Goal: Book appointment/travel/reservation

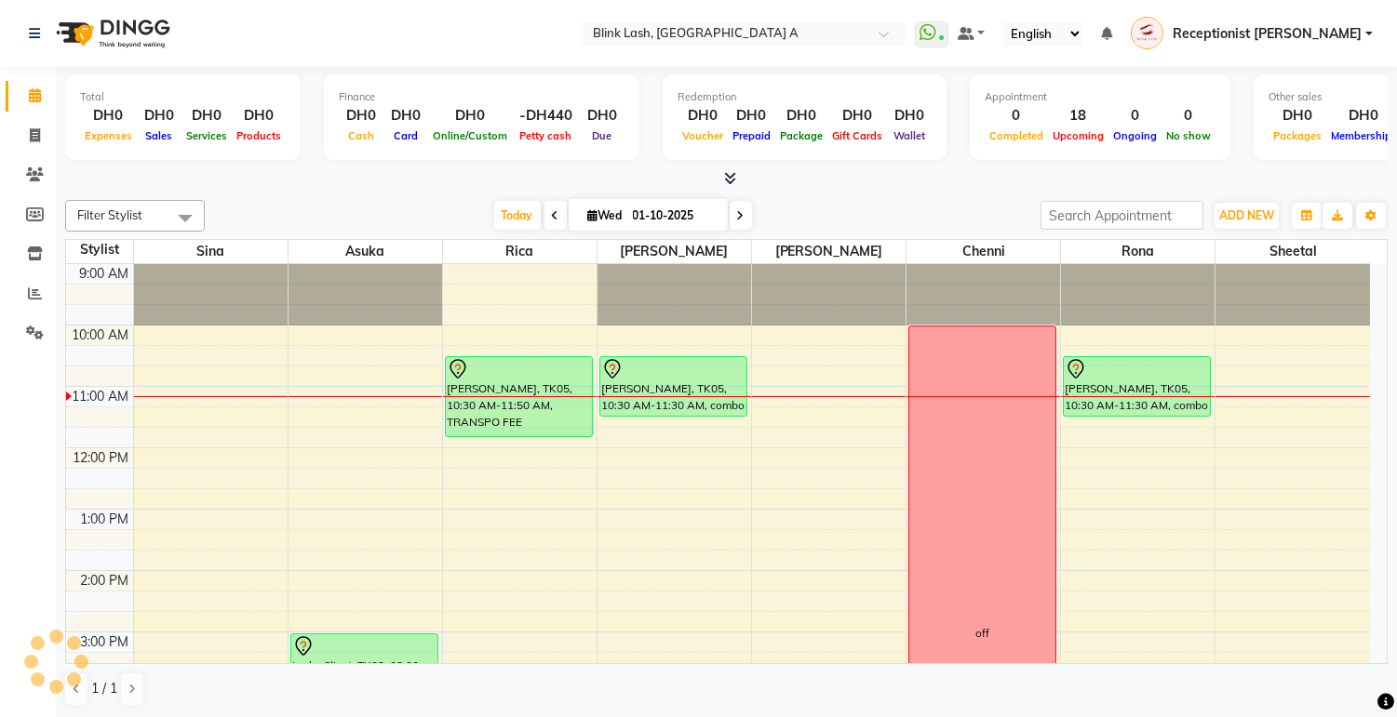
click at [739, 214] on icon at bounding box center [740, 215] width 7 height 11
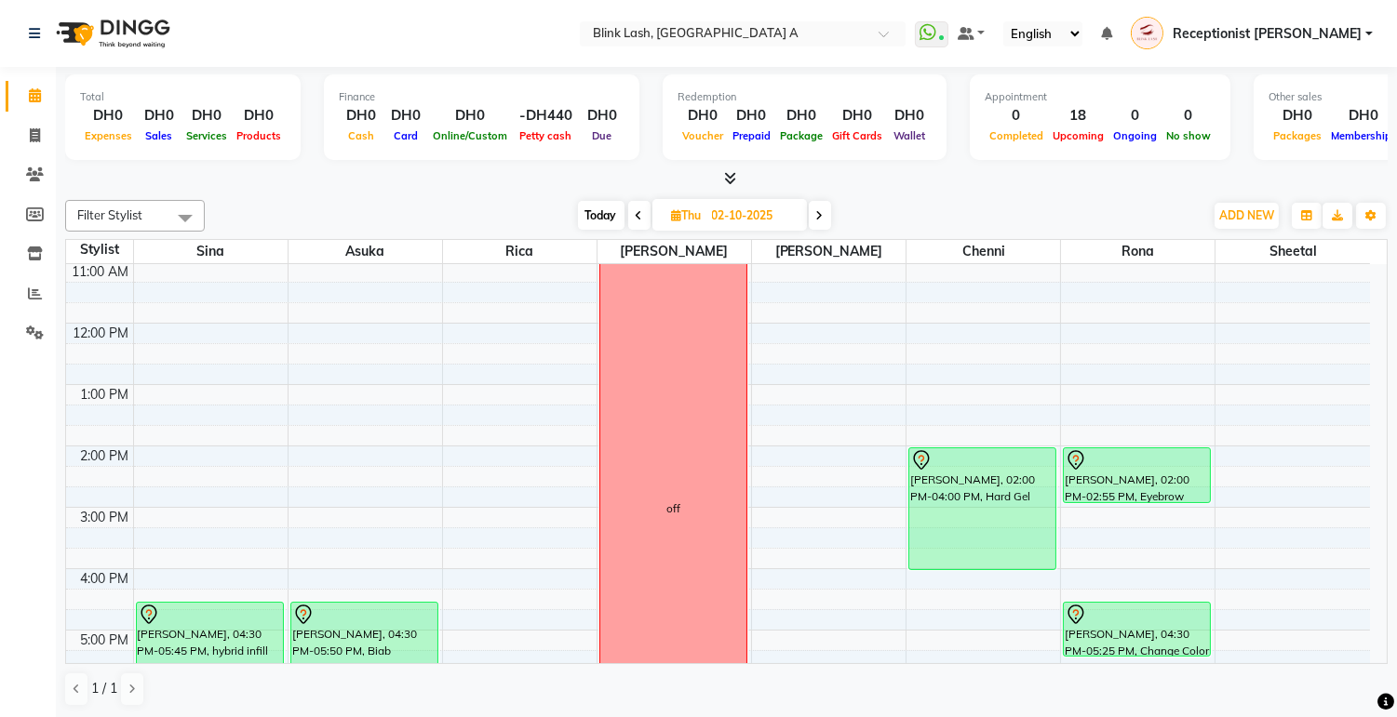
scroll to position [228, 0]
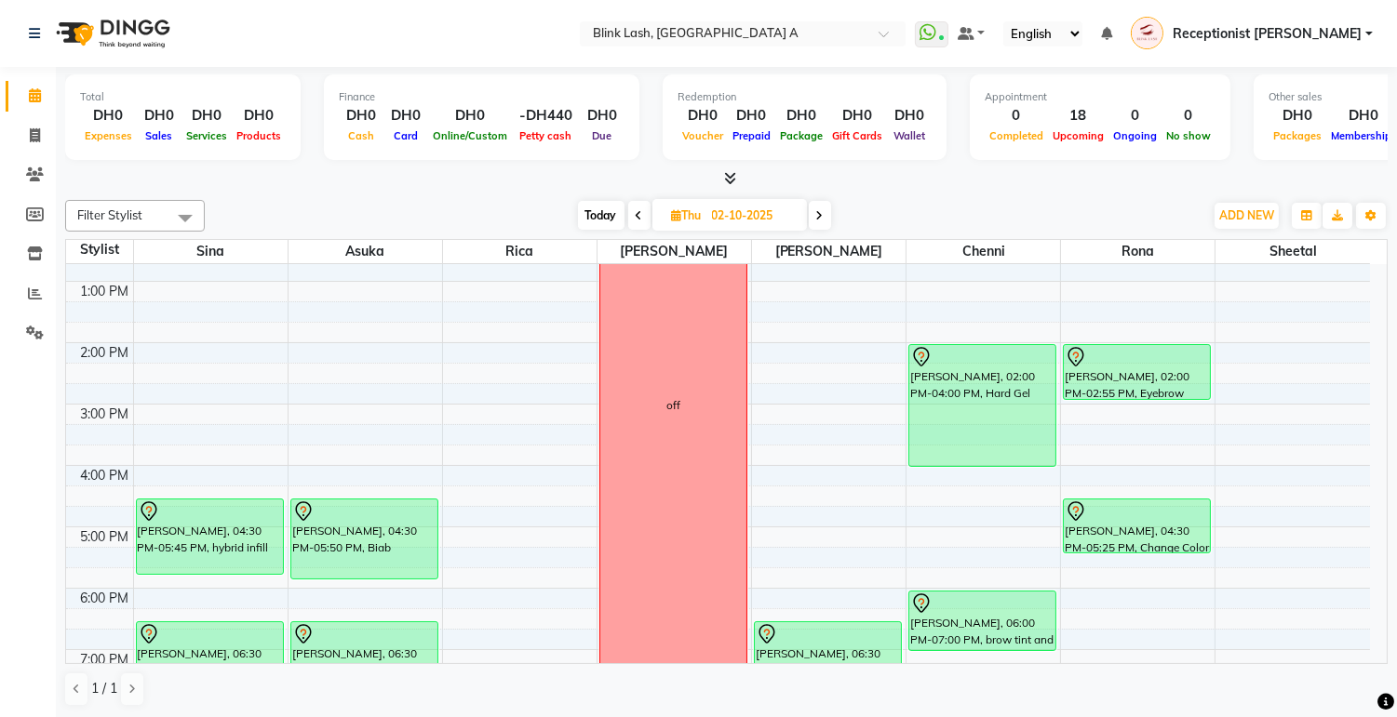
click at [612, 218] on span "Today" at bounding box center [601, 215] width 47 height 29
type input "01-10-2025"
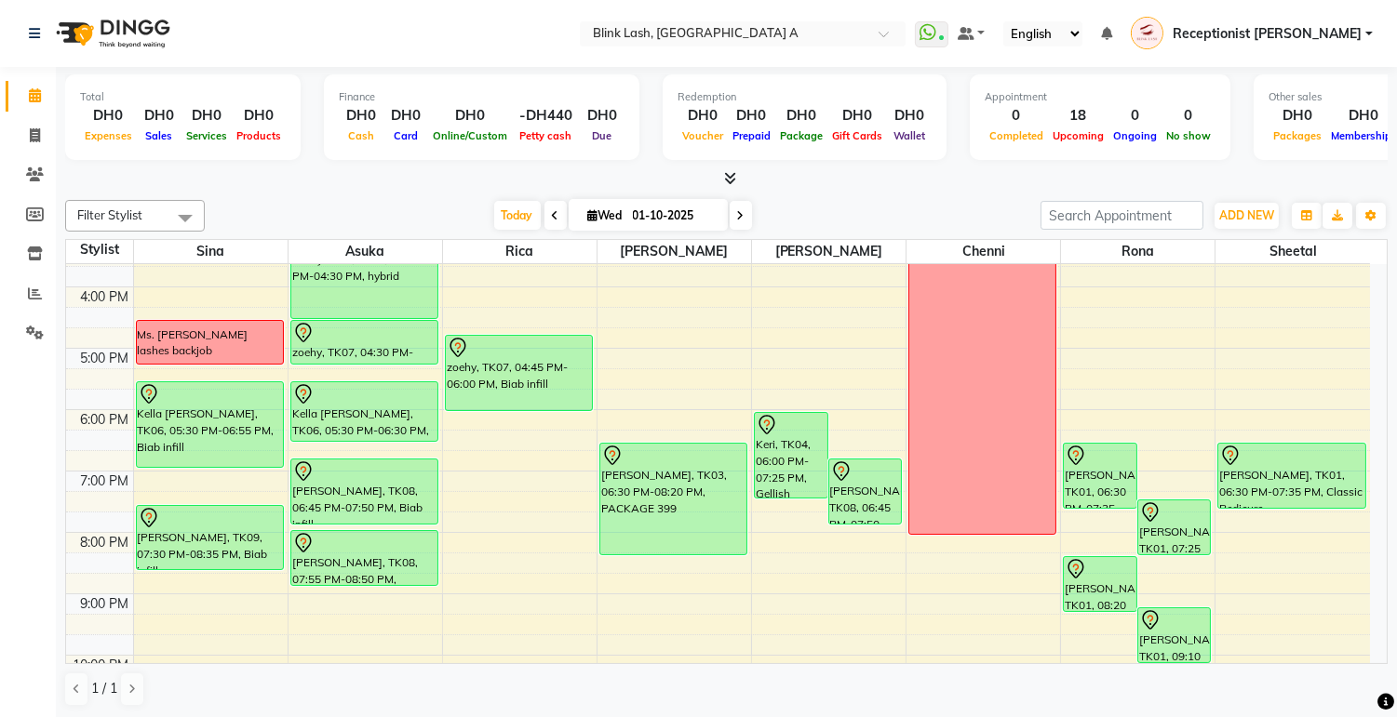
scroll to position [429, 0]
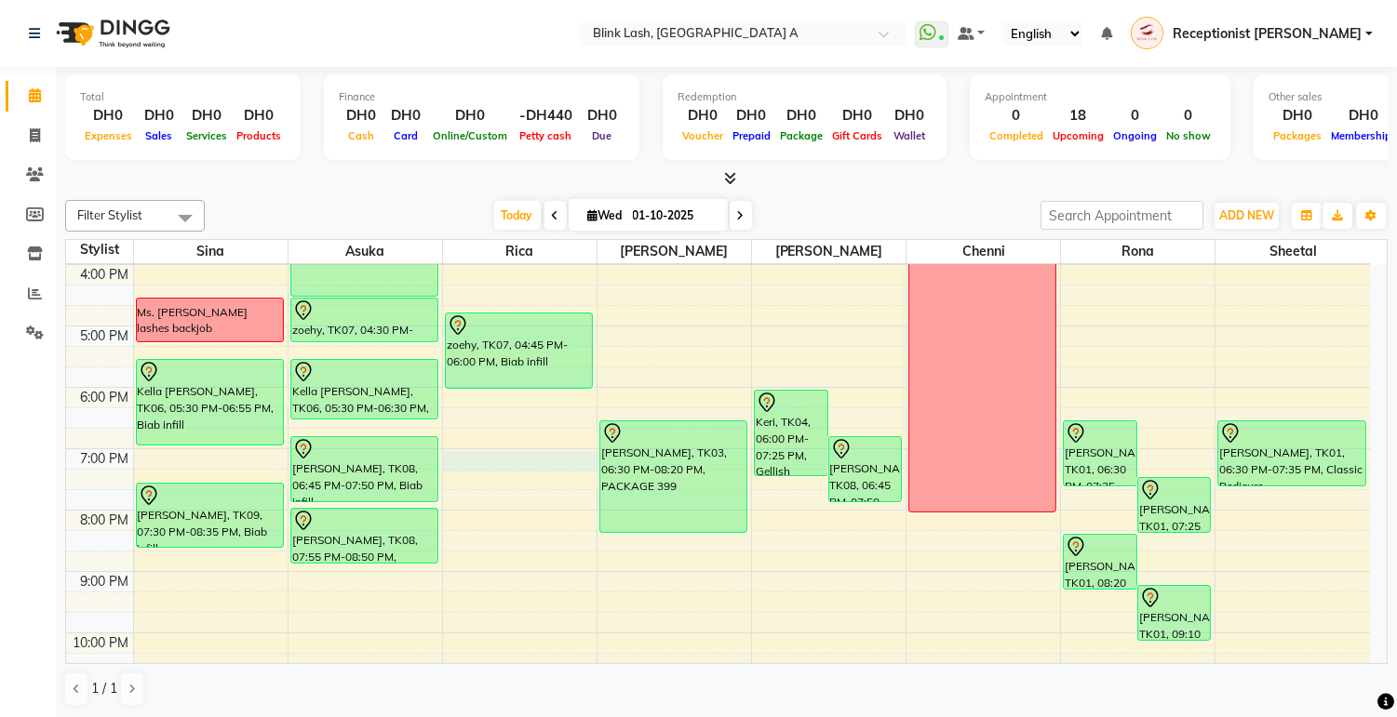
click at [510, 465] on div "9:00 AM 10:00 AM 11:00 AM 12:00 PM 1:00 PM 2:00 PM 3:00 PM 4:00 PM 5:00 PM 6:00…" at bounding box center [718, 295] width 1304 height 920
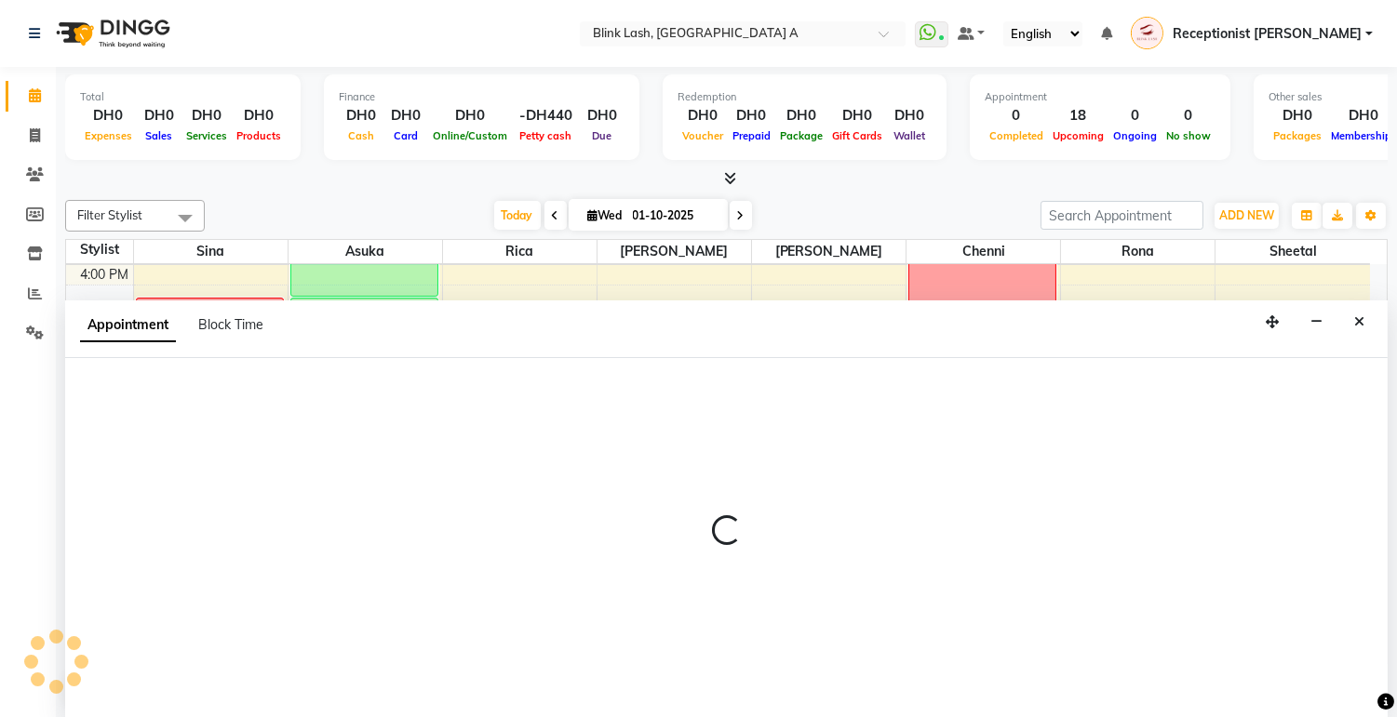
scroll to position [1, 0]
select select "42464"
select select "1140"
select select "tentative"
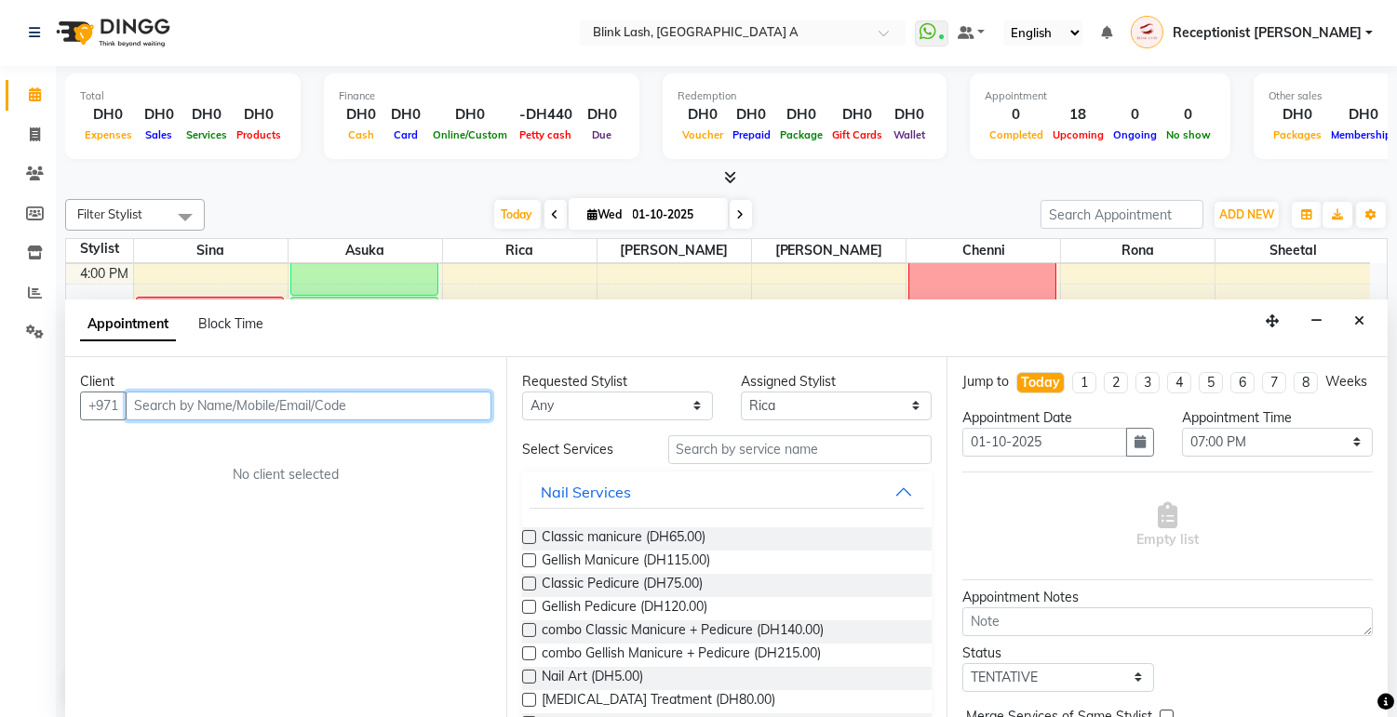
click at [413, 401] on input "text" at bounding box center [309, 406] width 366 height 29
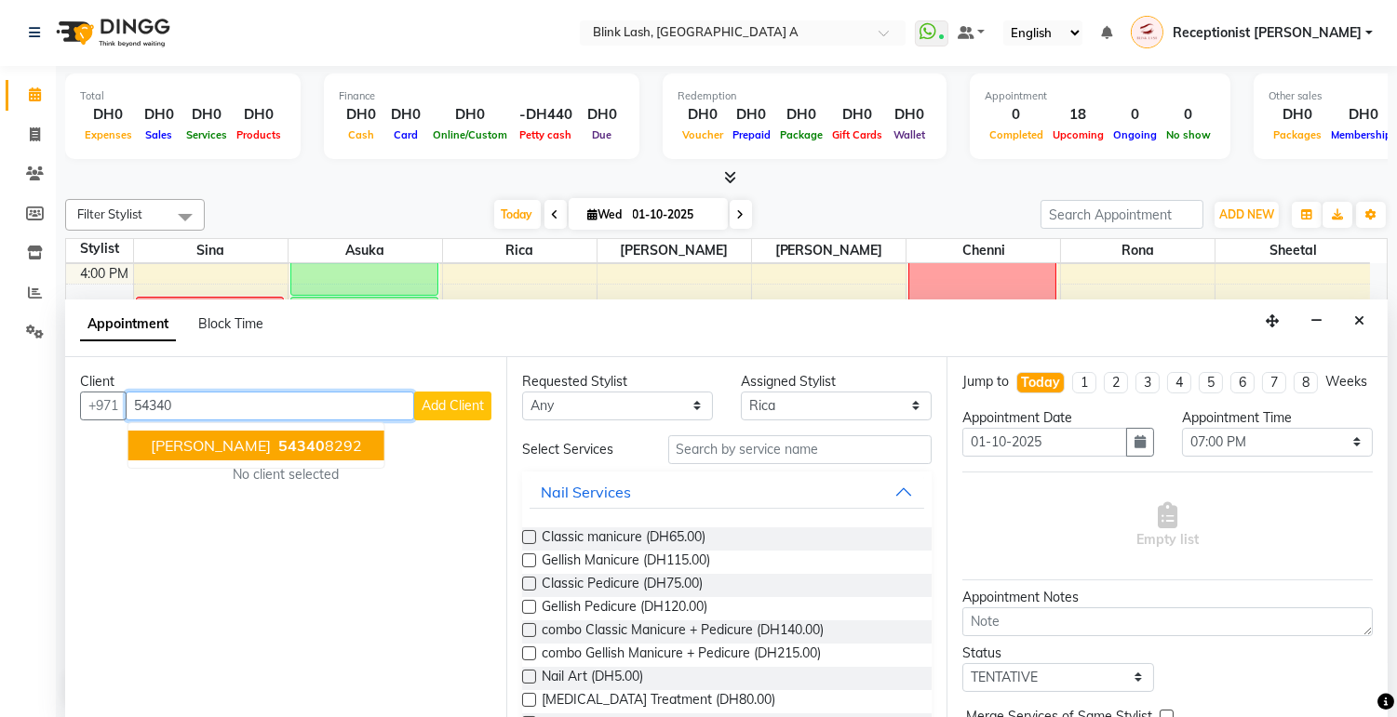
drag, startPoint x: 324, startPoint y: 439, endPoint x: 263, endPoint y: 448, distance: 61.1
drag, startPoint x: 263, startPoint y: 448, endPoint x: 180, endPoint y: 448, distance: 82.8
click at [180, 448] on span "[PERSON_NAME]" at bounding box center [211, 445] width 120 height 19
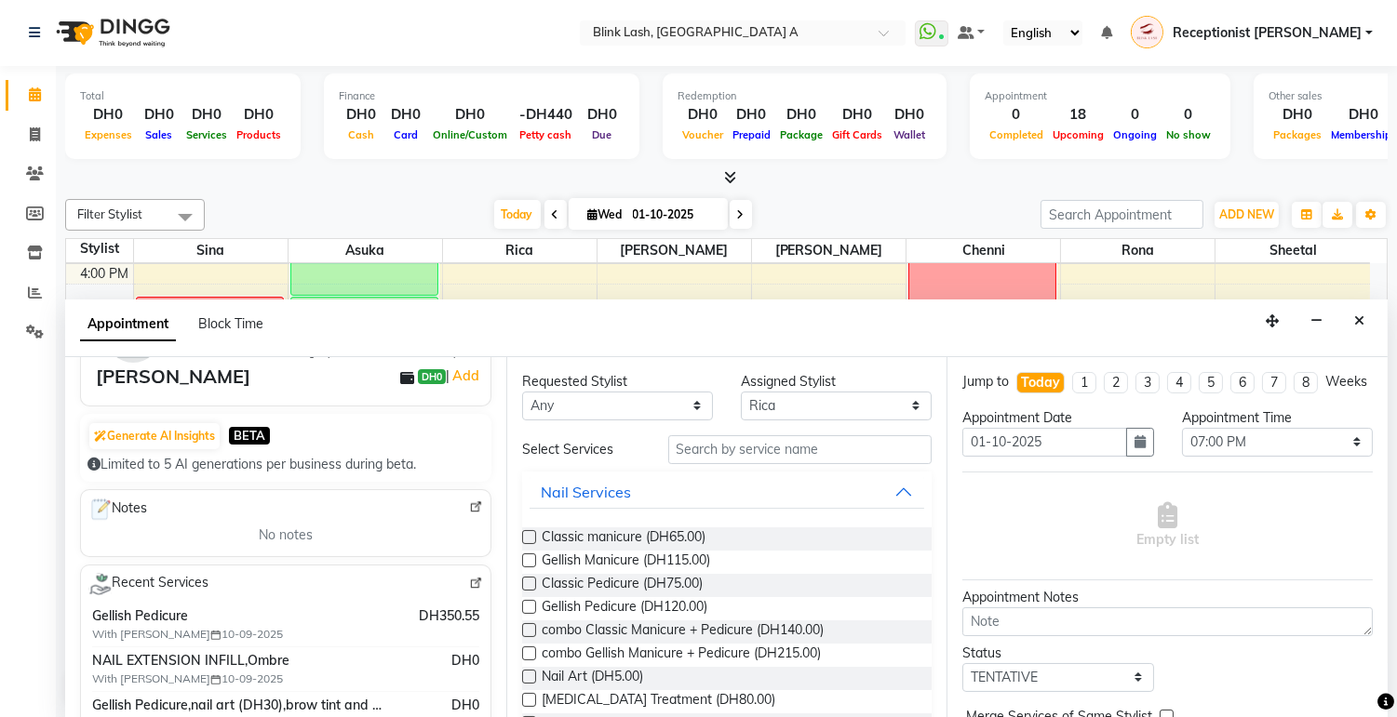
scroll to position [132, 0]
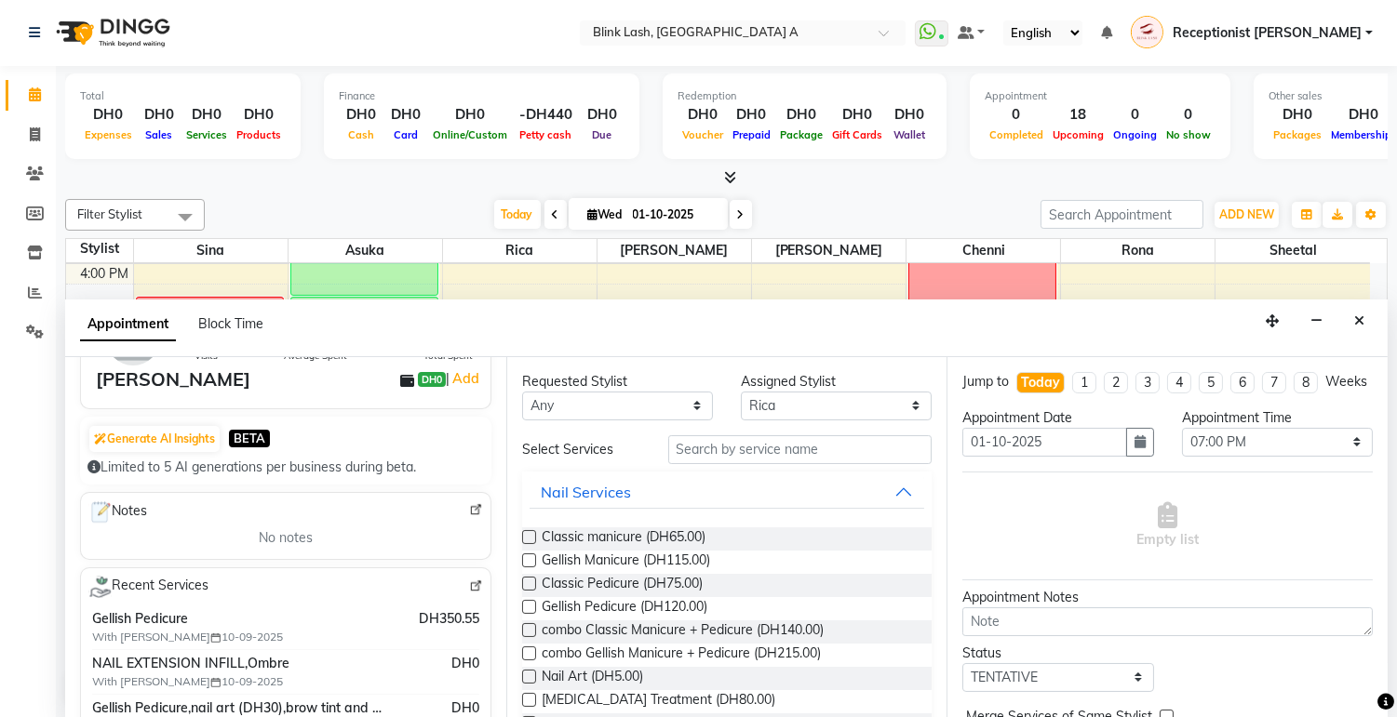
type input "543408292"
click at [765, 451] on input "text" at bounding box center [800, 449] width 264 height 29
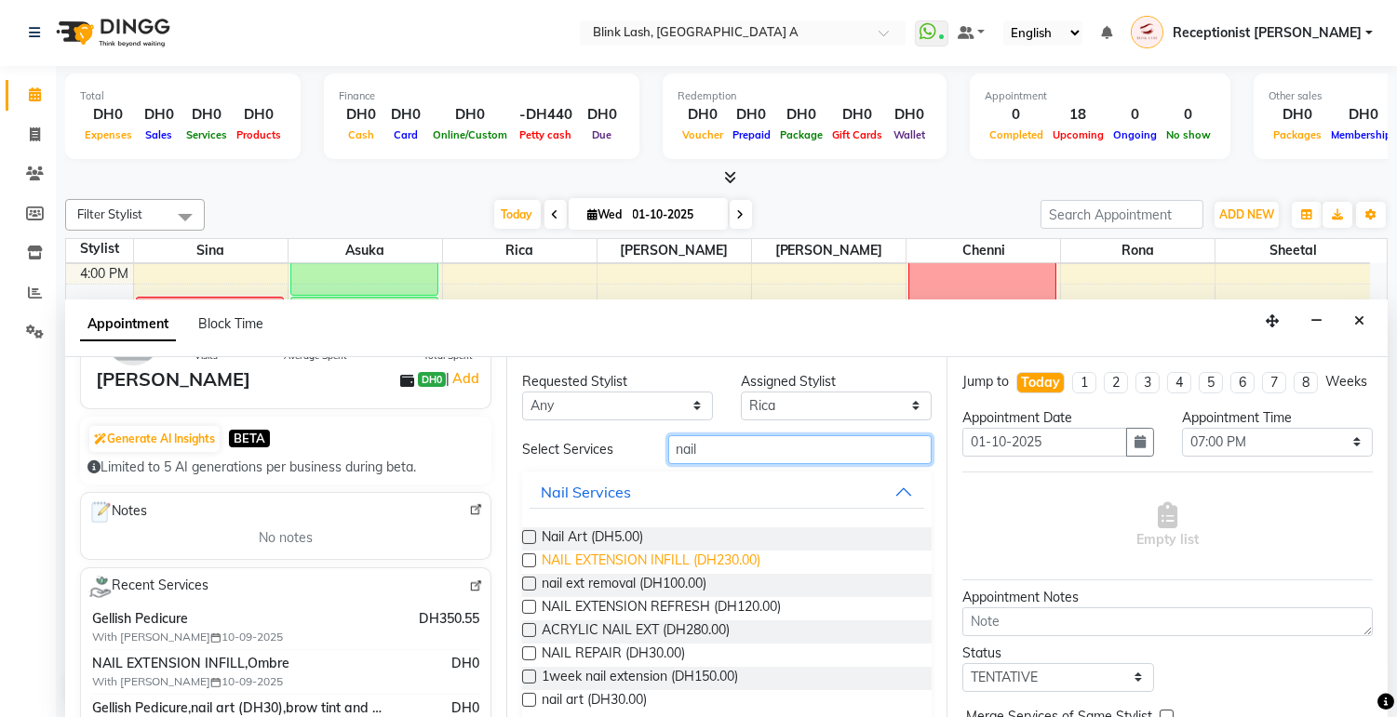
type input "nail"
click at [696, 560] on span "NAIL EXTENSION INFILL (DH230.00)" at bounding box center [650, 562] width 219 height 23
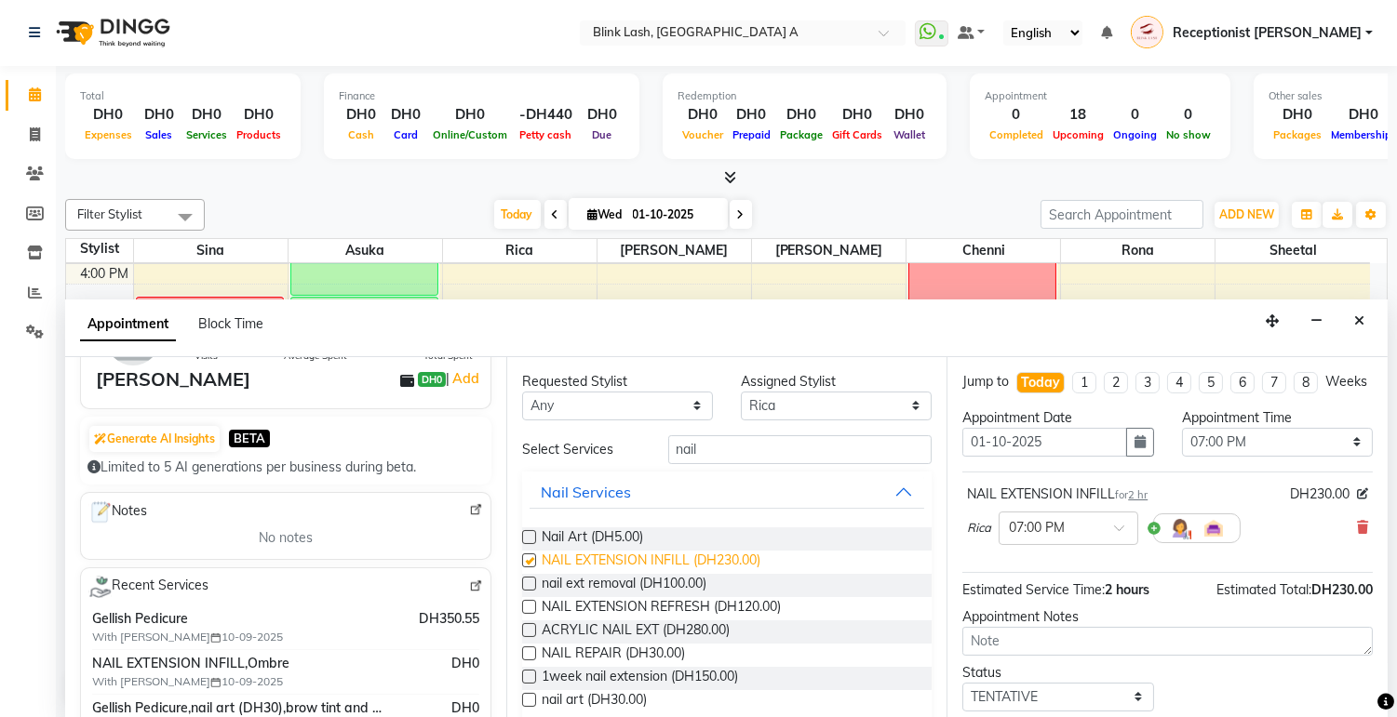
checkbox input "false"
click at [809, 402] on select "Select [PERSON_NAME] [PERSON_NAME] Rica [PERSON_NAME]" at bounding box center [836, 406] width 191 height 29
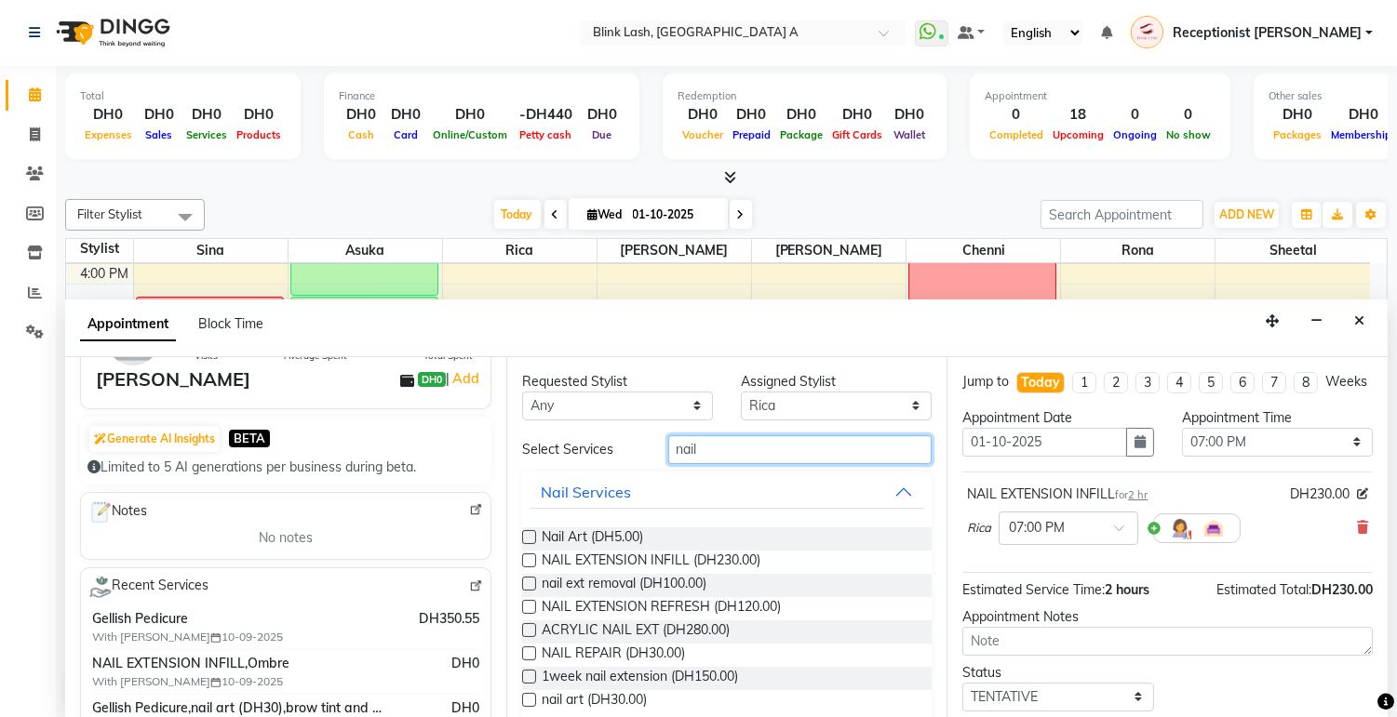
click at [714, 451] on input "nail" at bounding box center [800, 449] width 264 height 29
type input "n"
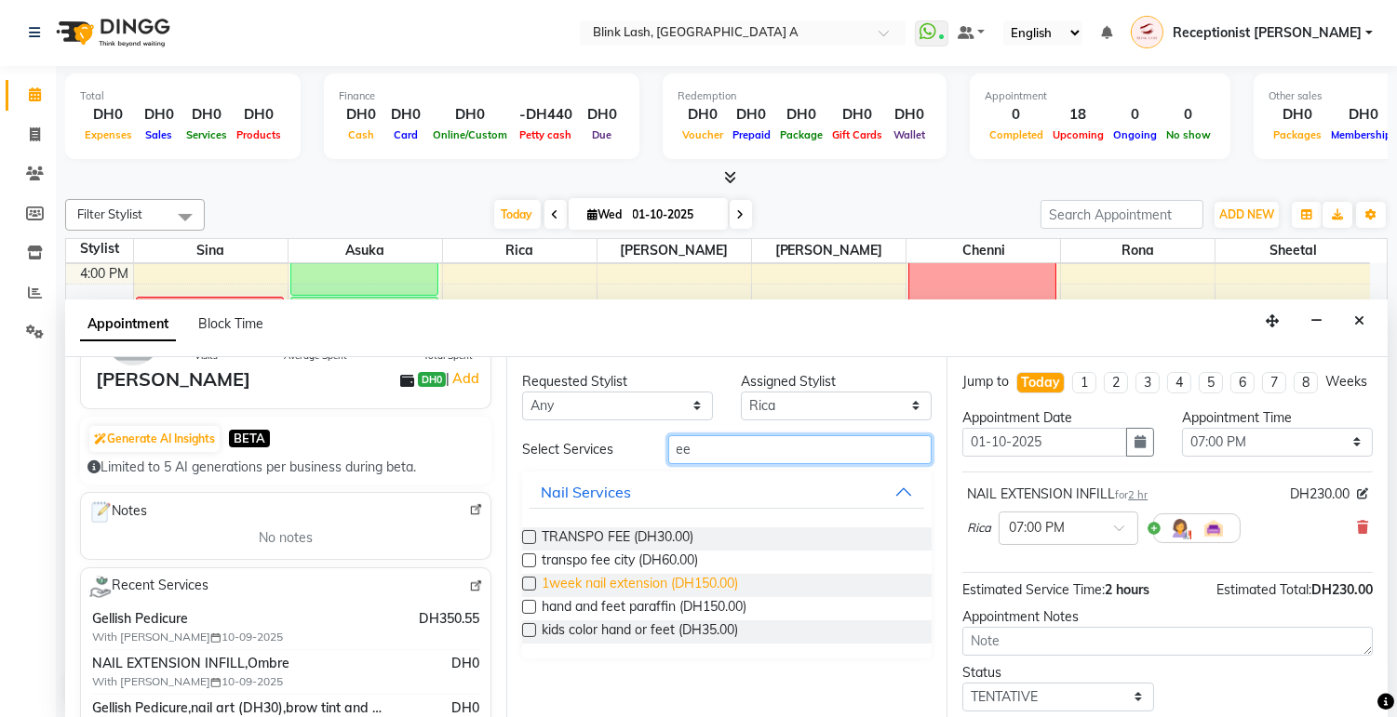
type input "e"
type input "remova"
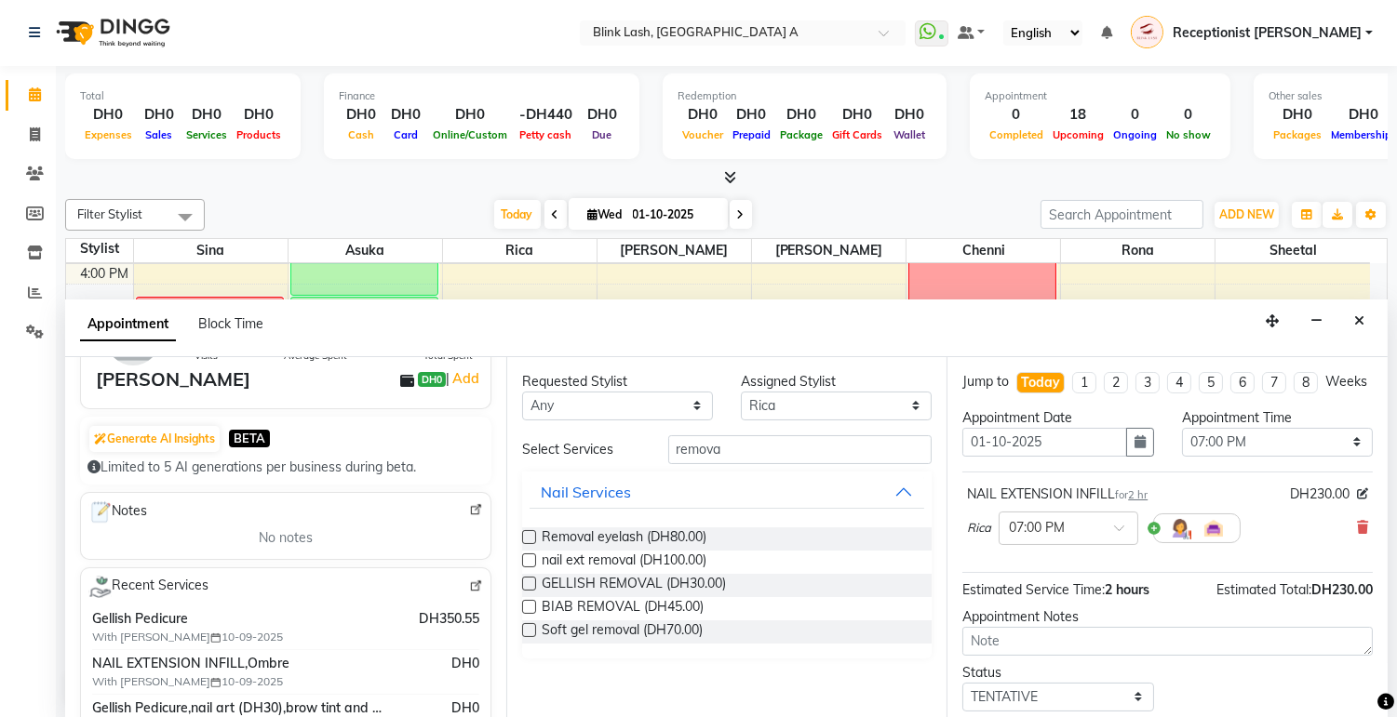
drag, startPoint x: 524, startPoint y: 535, endPoint x: 839, endPoint y: 527, distance: 315.5
click at [839, 528] on div "Removal eyelash (DH80.00)" at bounding box center [727, 539] width 410 height 23
click at [535, 538] on label at bounding box center [529, 537] width 14 height 14
click at [534, 538] on input "checkbox" at bounding box center [528, 539] width 12 height 12
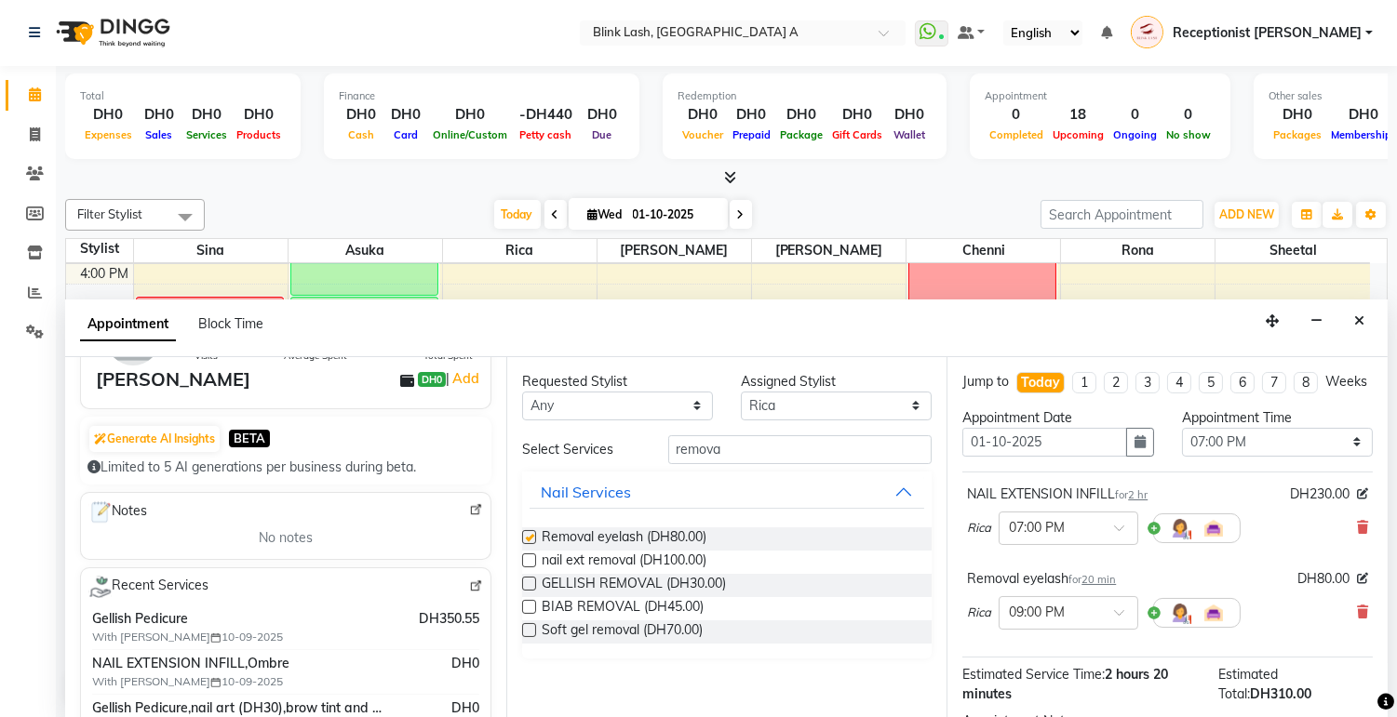
checkbox input "false"
click at [796, 396] on select "Select [PERSON_NAME] [PERSON_NAME] Rica [PERSON_NAME]" at bounding box center [836, 406] width 191 height 29
select select "93342"
click at [741, 392] on select "Select [PERSON_NAME] [PERSON_NAME] Rica [PERSON_NAME]" at bounding box center [836, 406] width 191 height 29
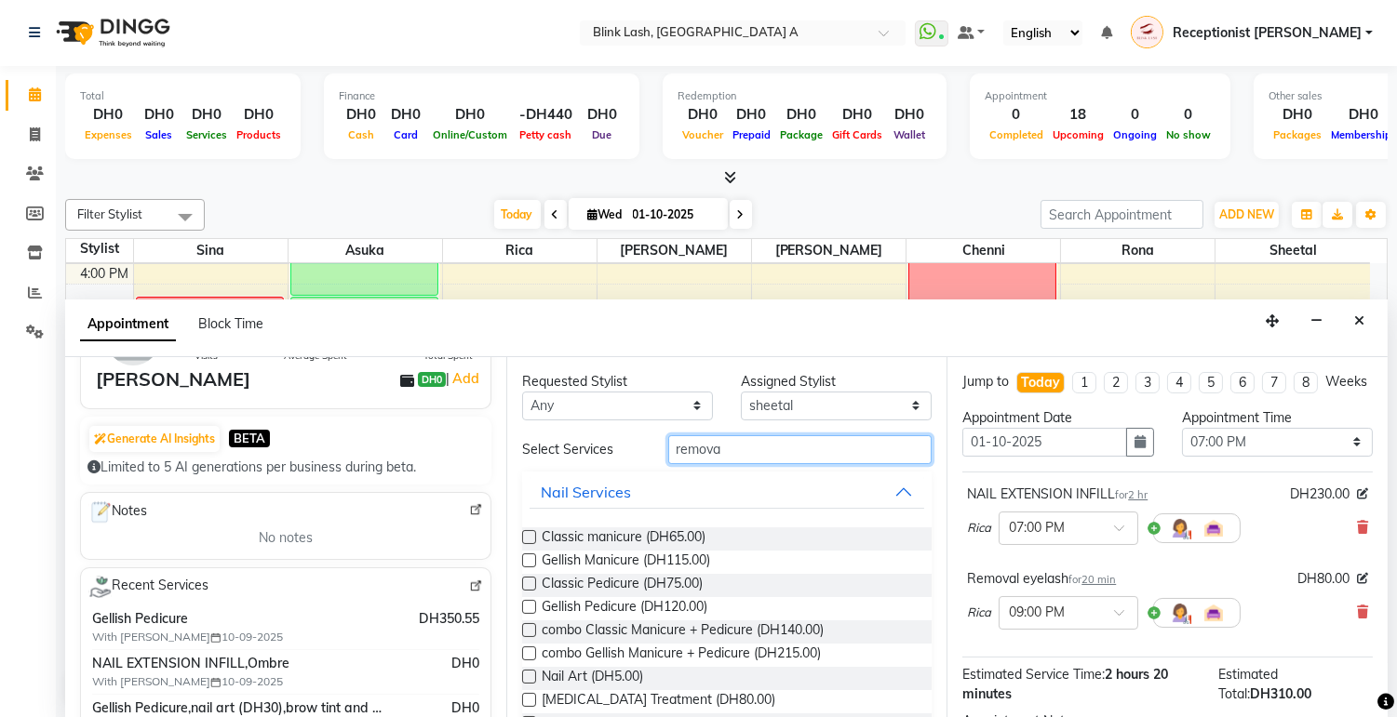
click at [742, 448] on input "remova" at bounding box center [800, 449] width 264 height 29
type input "r"
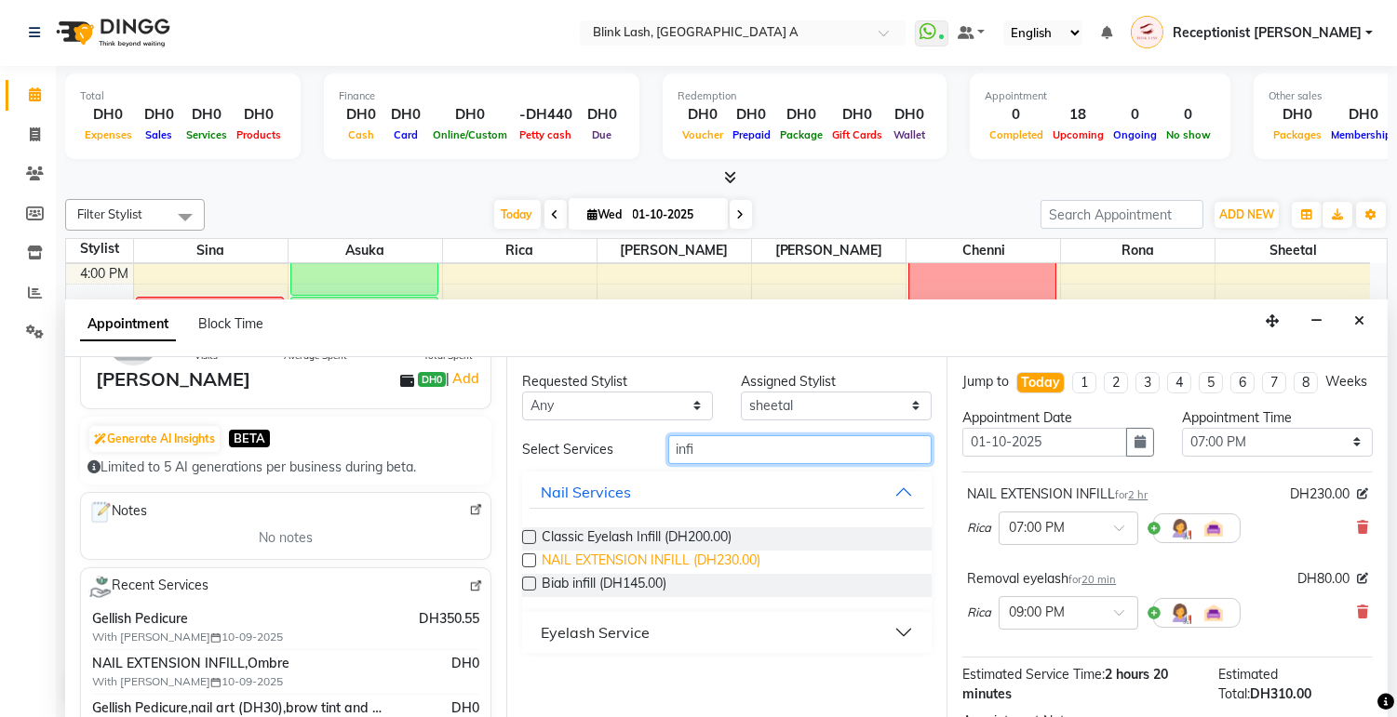
type input "infi"
drag, startPoint x: 702, startPoint y: 555, endPoint x: 527, endPoint y: 560, distance: 175.0
click at [527, 560] on label at bounding box center [529, 561] width 14 height 14
click at [527, 560] on input "checkbox" at bounding box center [528, 562] width 12 height 12
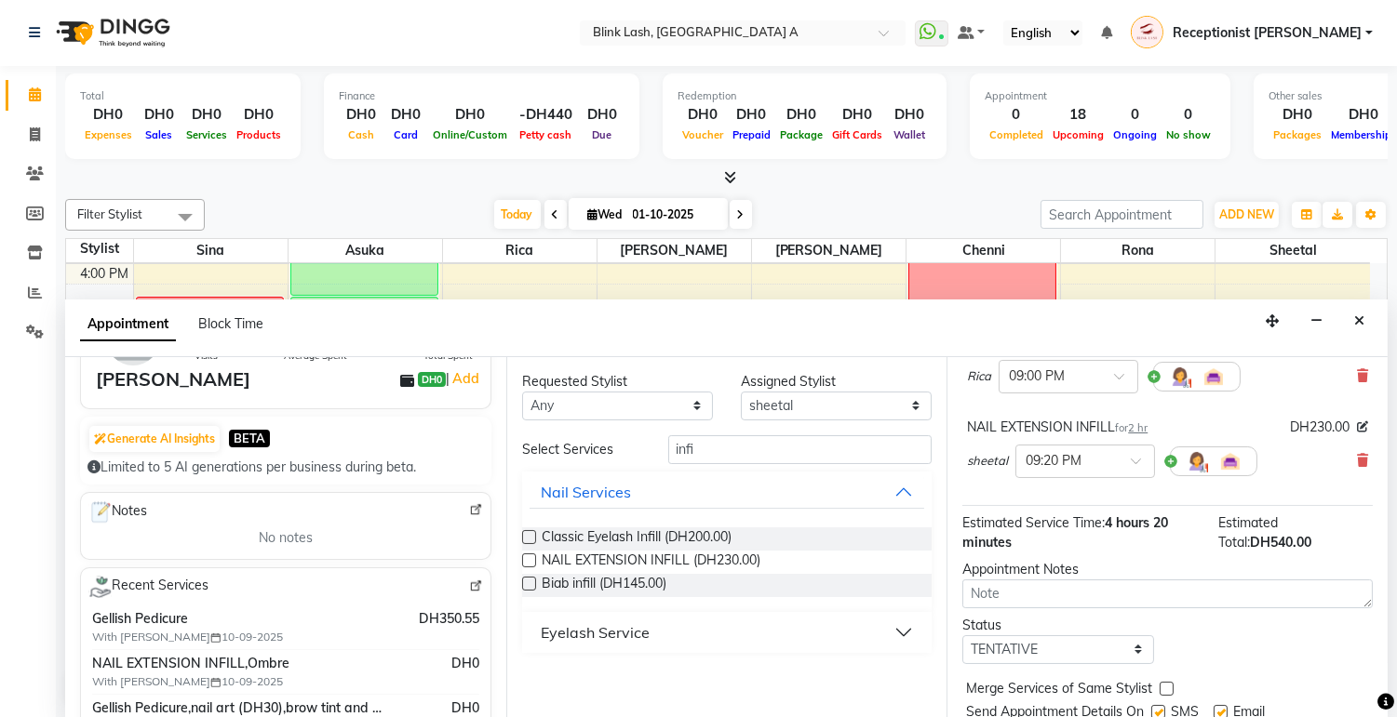
scroll to position [244, 0]
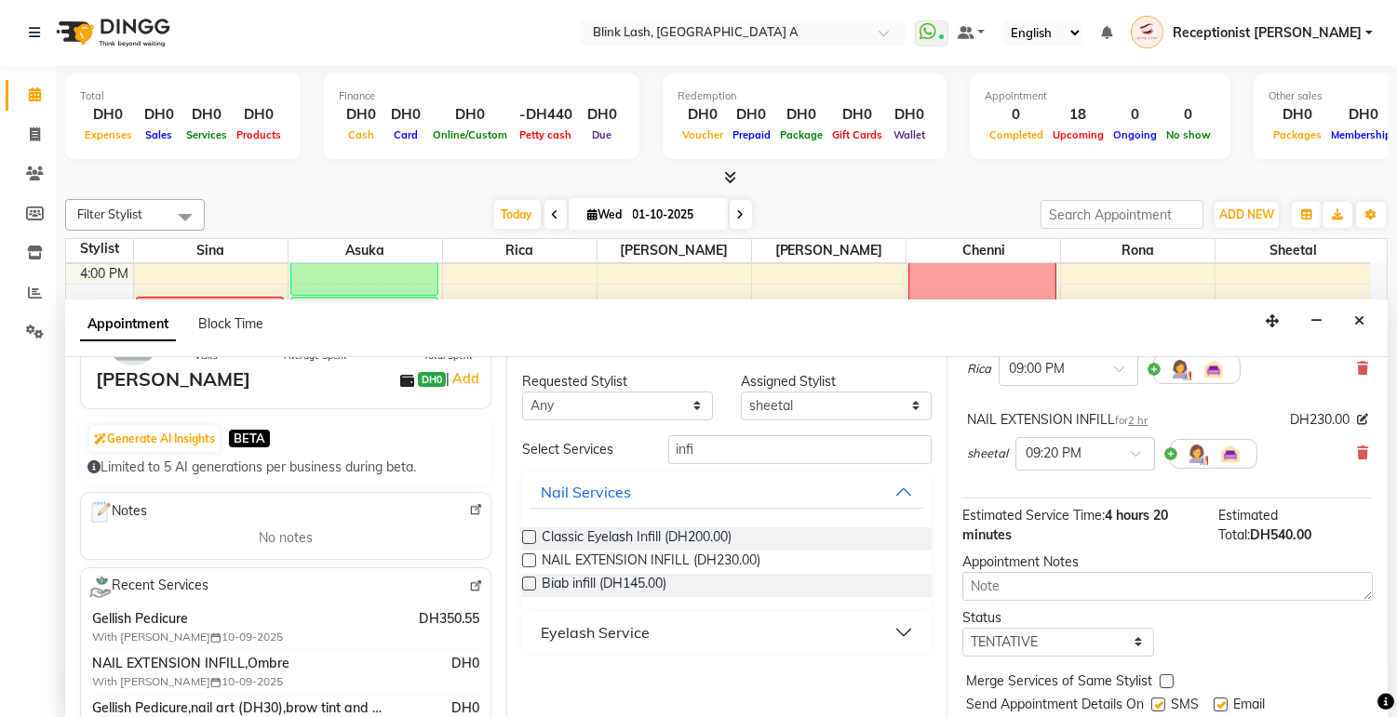
click at [523, 556] on label at bounding box center [529, 561] width 14 height 14
click at [523, 556] on input "checkbox" at bounding box center [528, 562] width 12 height 12
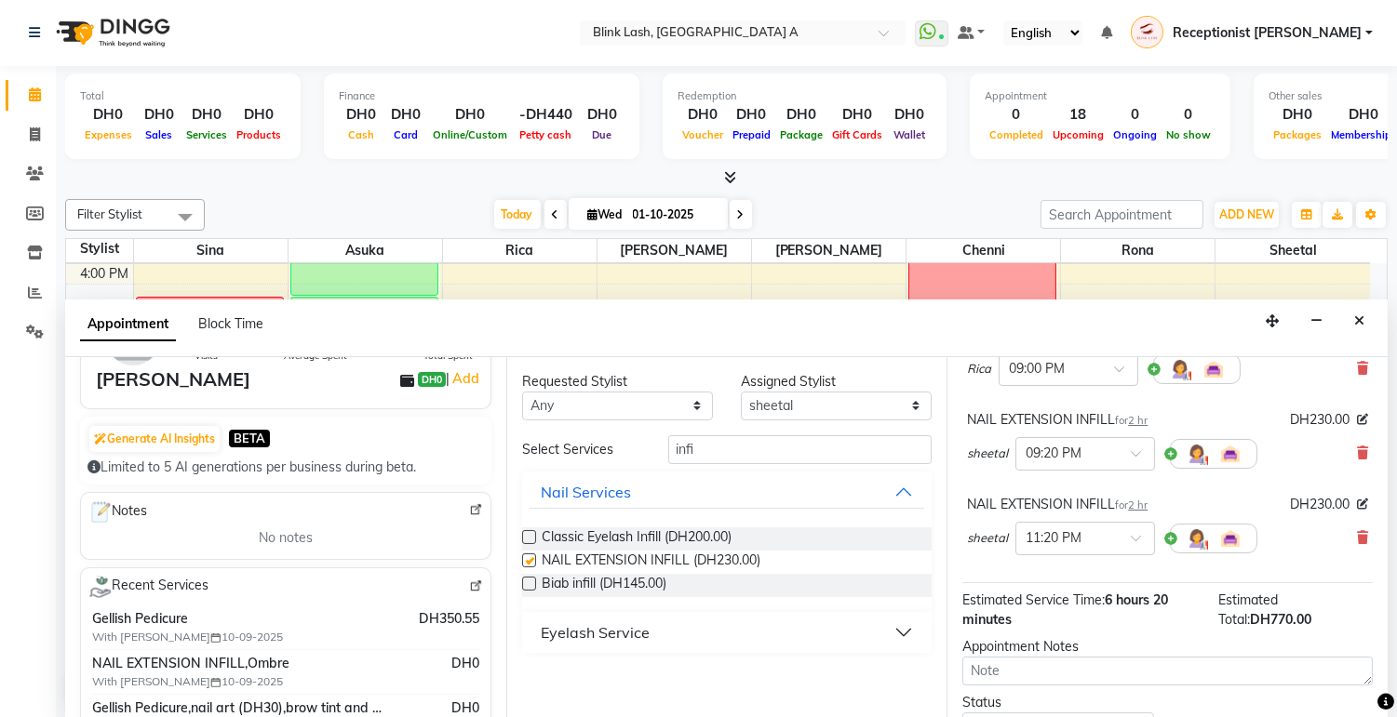
checkbox input "false"
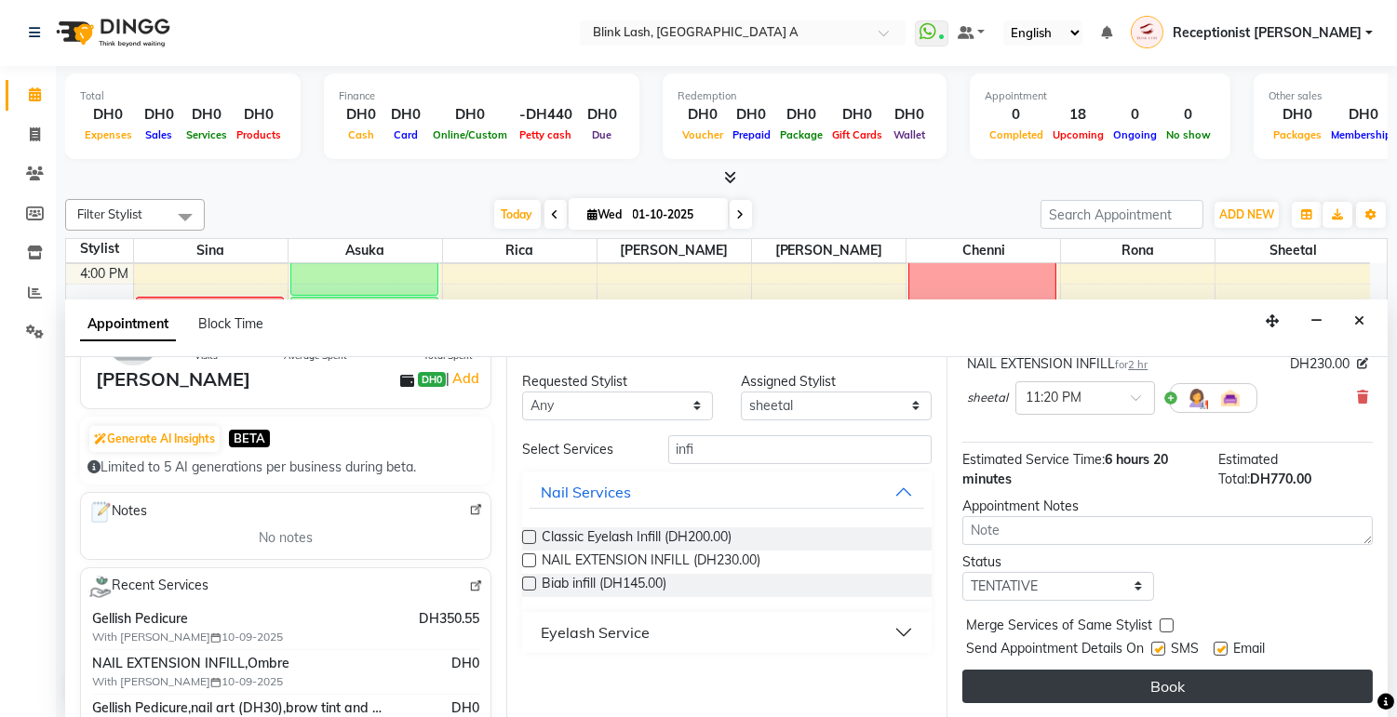
click at [1219, 699] on button "Book" at bounding box center [1167, 686] width 410 height 33
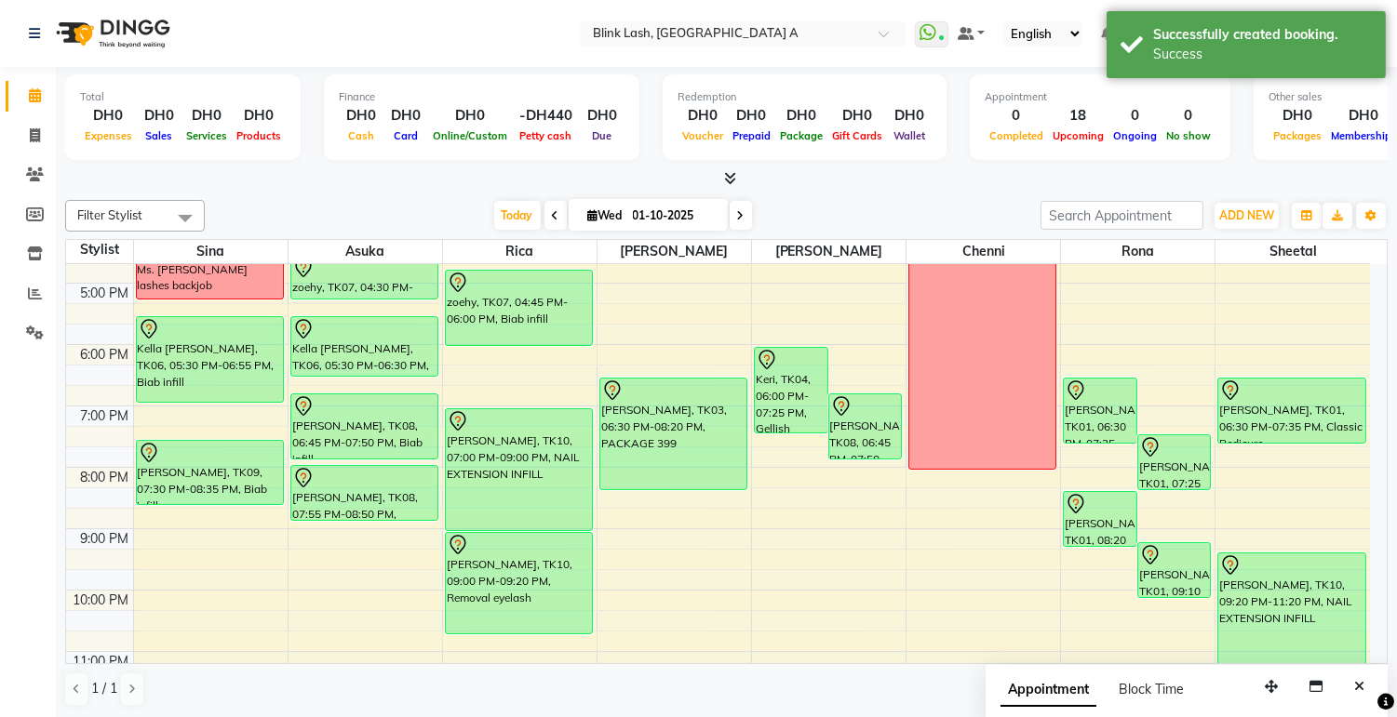
scroll to position [476, 0]
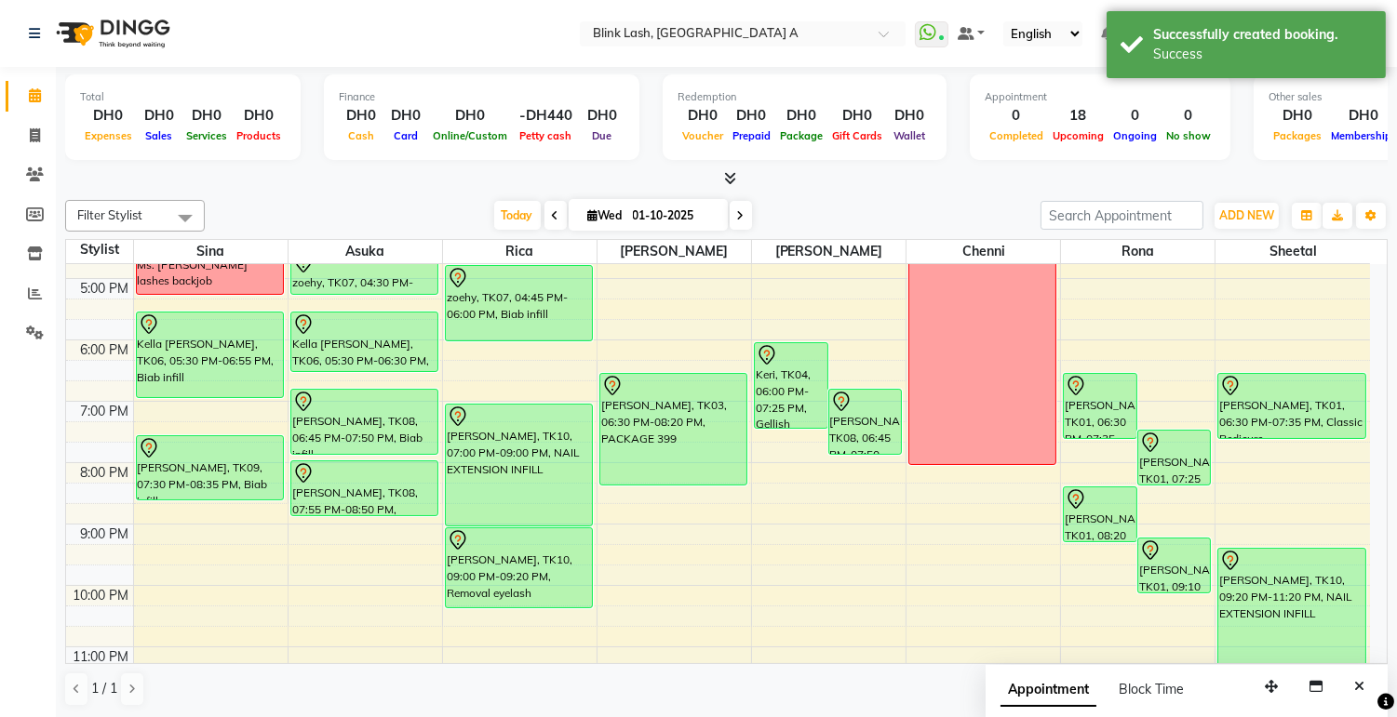
click at [565, 593] on div "[PERSON_NAME], TK05, 10:30 AM-11:50 AM, TRANSPO FEE zoehy, TK07, 04:45 PM-06:00…" at bounding box center [520, 248] width 154 height 920
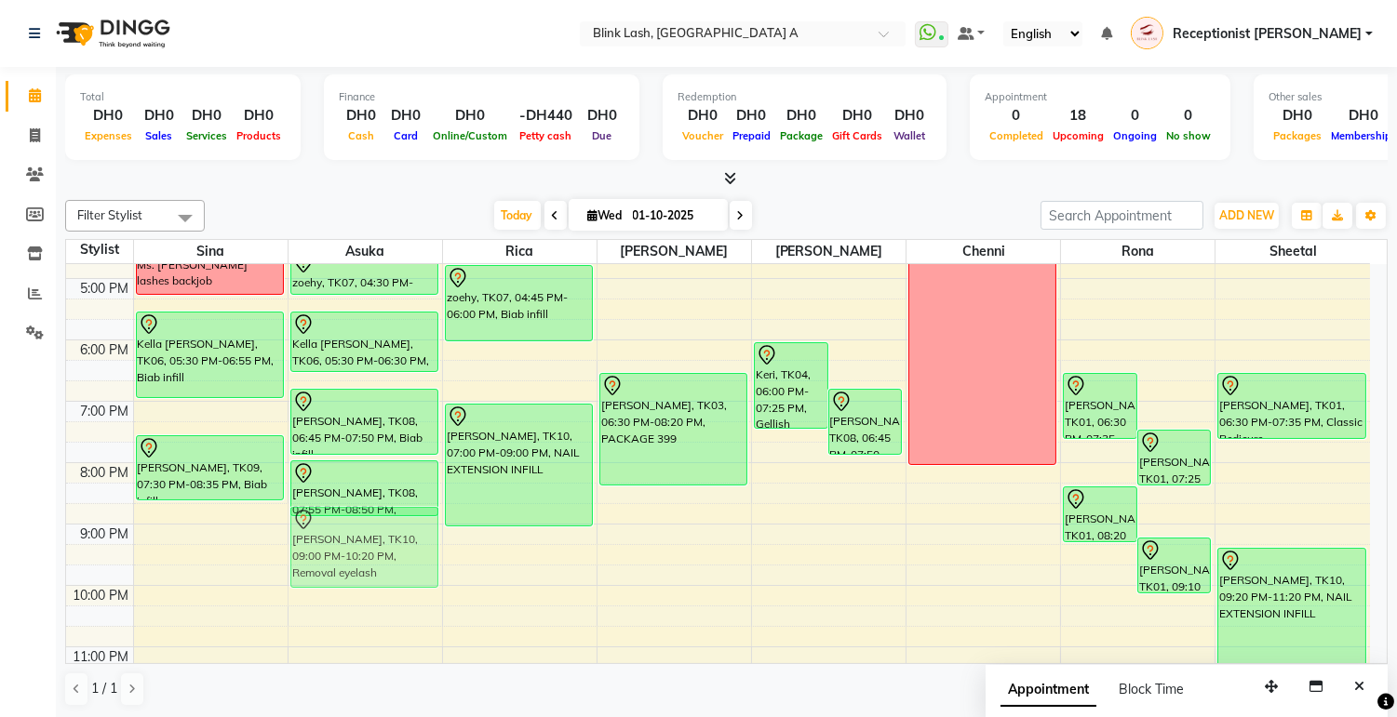
drag, startPoint x: 484, startPoint y: 560, endPoint x: 316, endPoint y: 533, distance: 169.6
click at [316, 533] on tr "Ms. [PERSON_NAME] lashes backjob Kella [PERSON_NAME], TK06, 05:30 PM-06:55 PM, …" at bounding box center [718, 248] width 1304 height 920
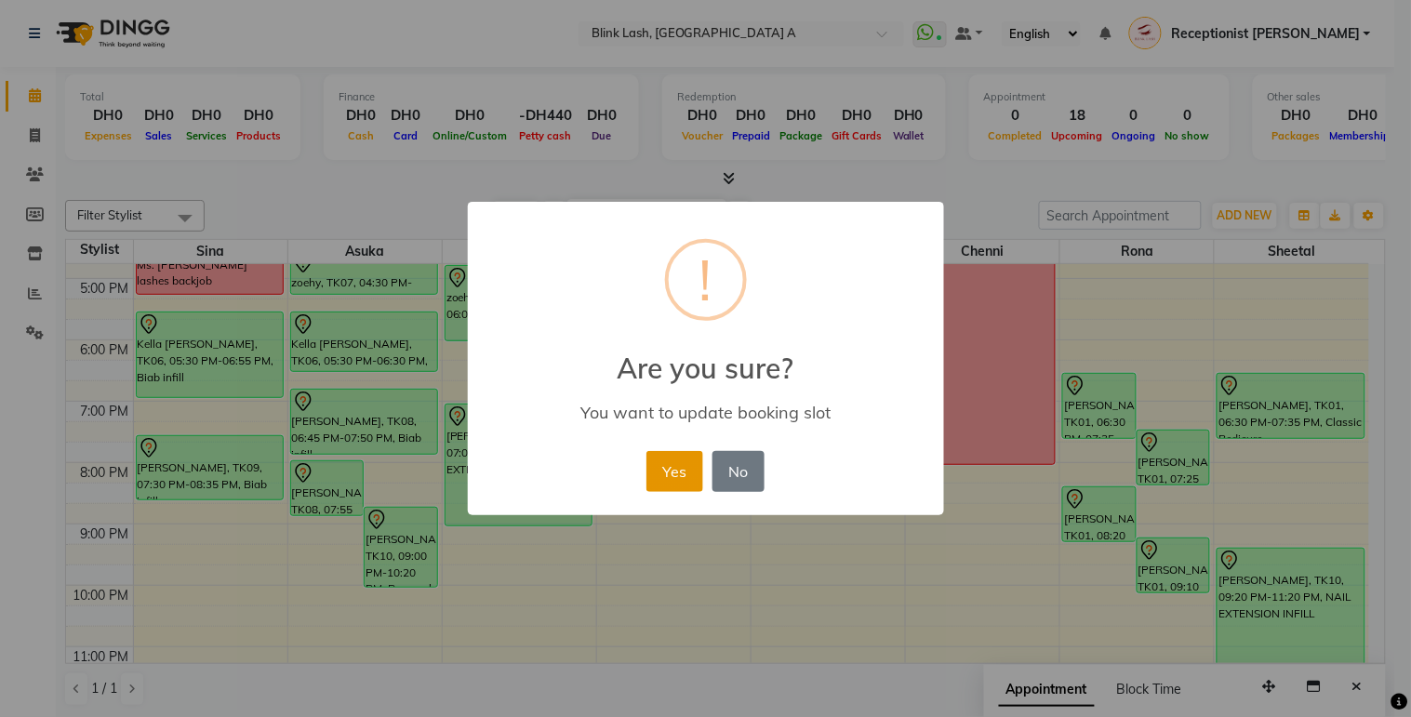
click at [666, 477] on button "Yes" at bounding box center [675, 471] width 57 height 41
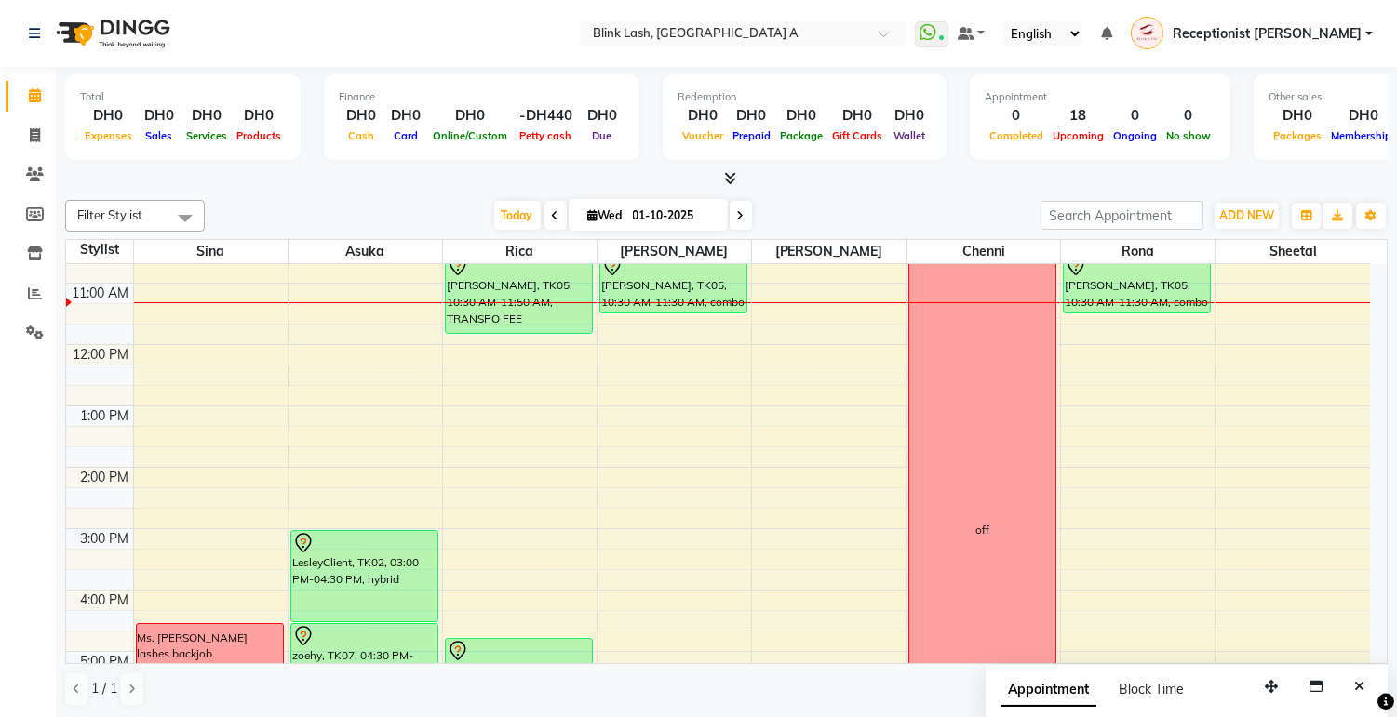
scroll to position [0, 0]
